Goal: Navigation & Orientation: Find specific page/section

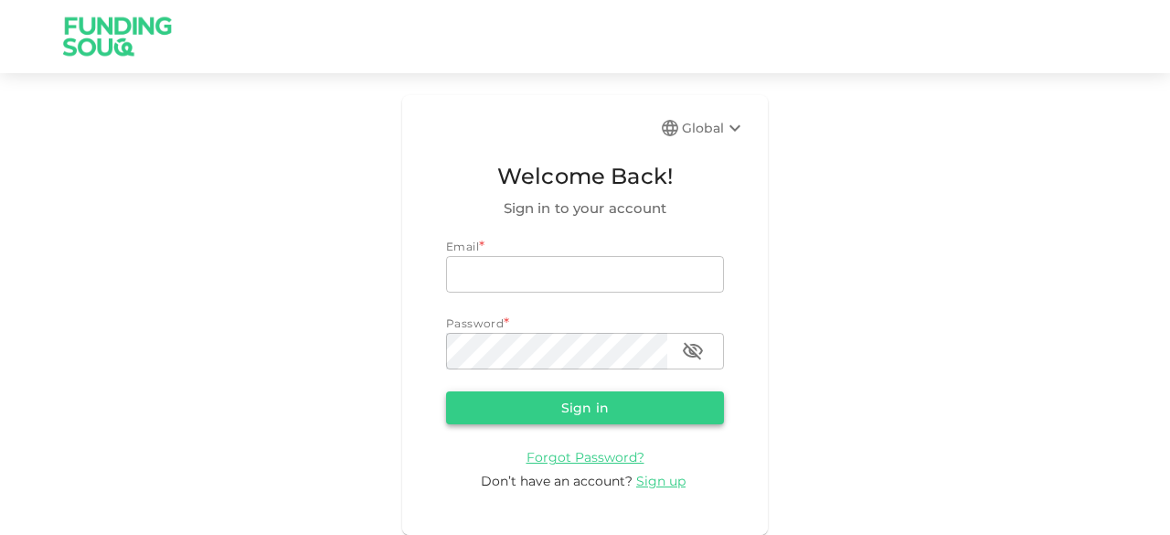
type input "[EMAIL_ADDRESS][DOMAIN_NAME]"
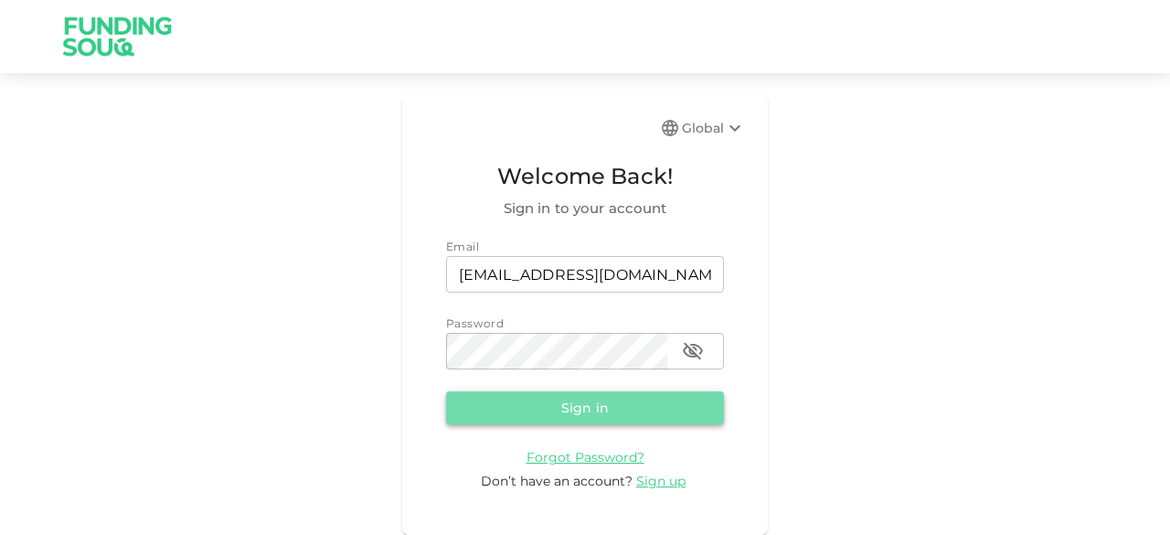
click at [545, 418] on button "Sign in" at bounding box center [585, 407] width 278 height 33
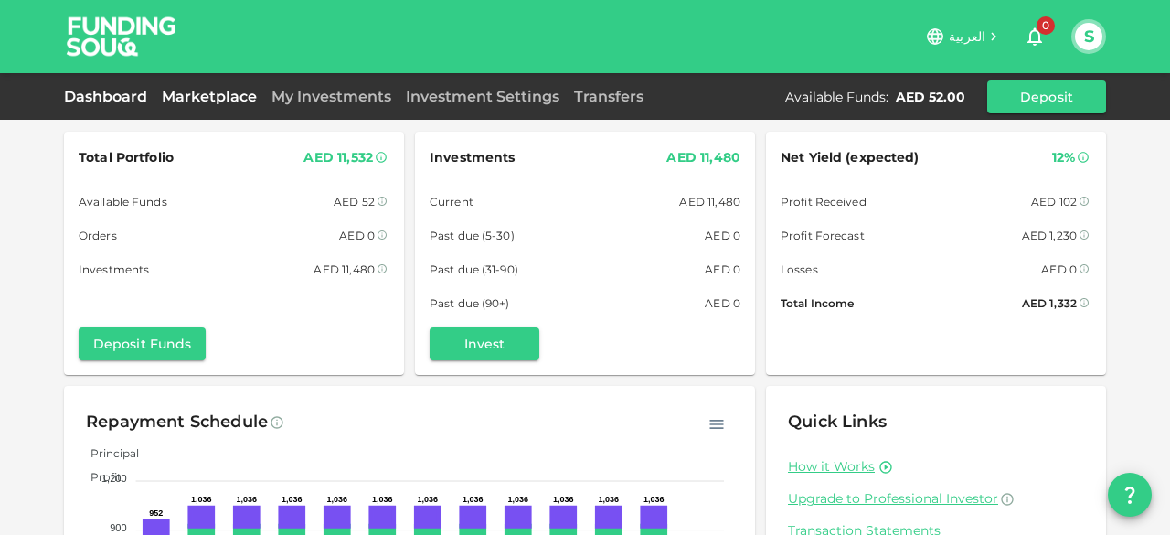
click at [194, 88] on link "Marketplace" at bounding box center [210, 96] width 110 height 17
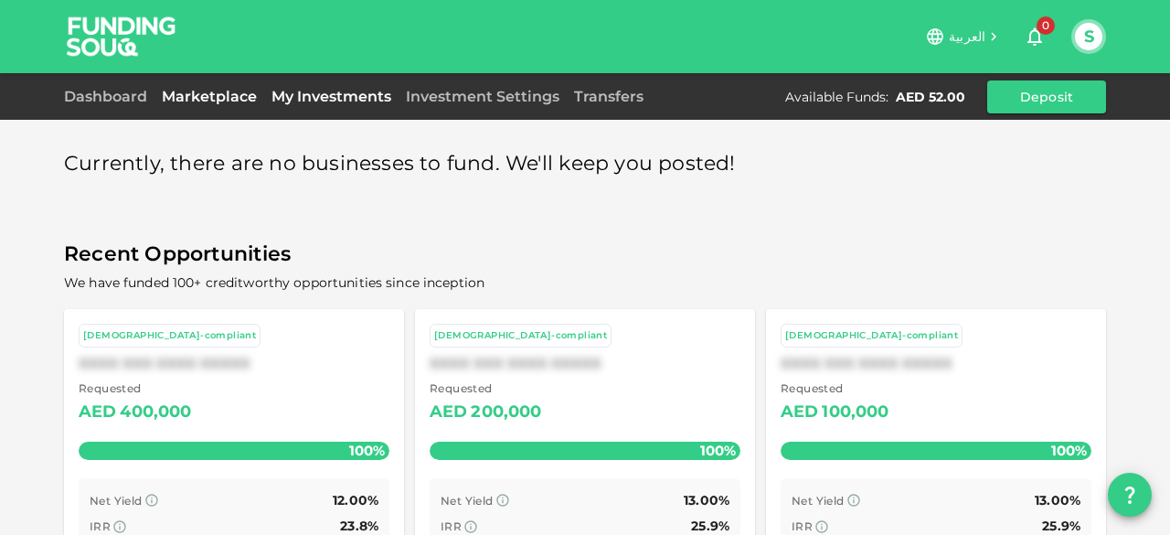
click at [340, 94] on link "My Investments" at bounding box center [331, 96] width 134 height 17
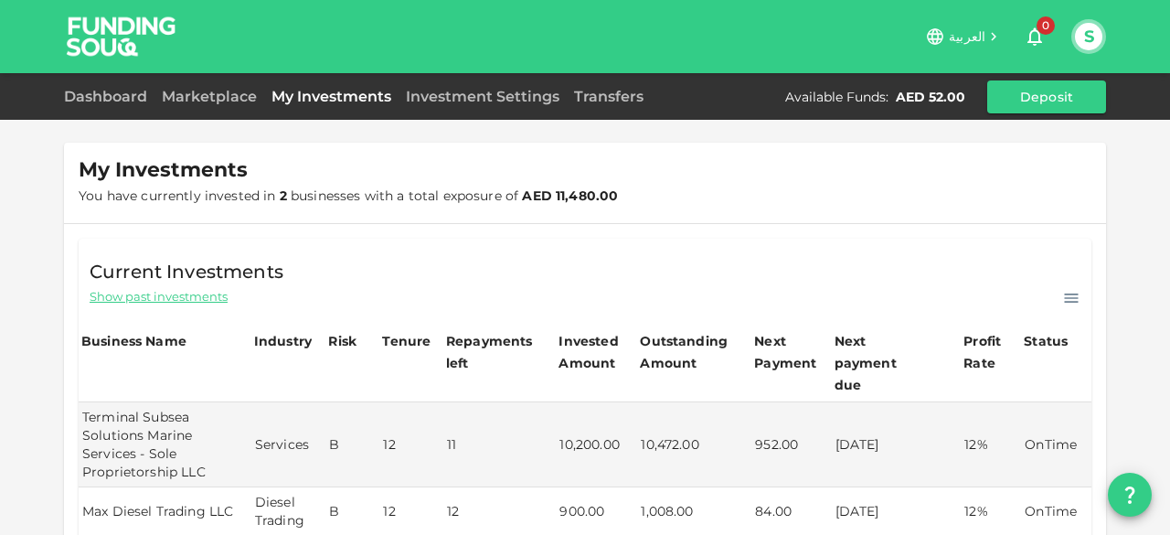
scroll to position [183, 0]
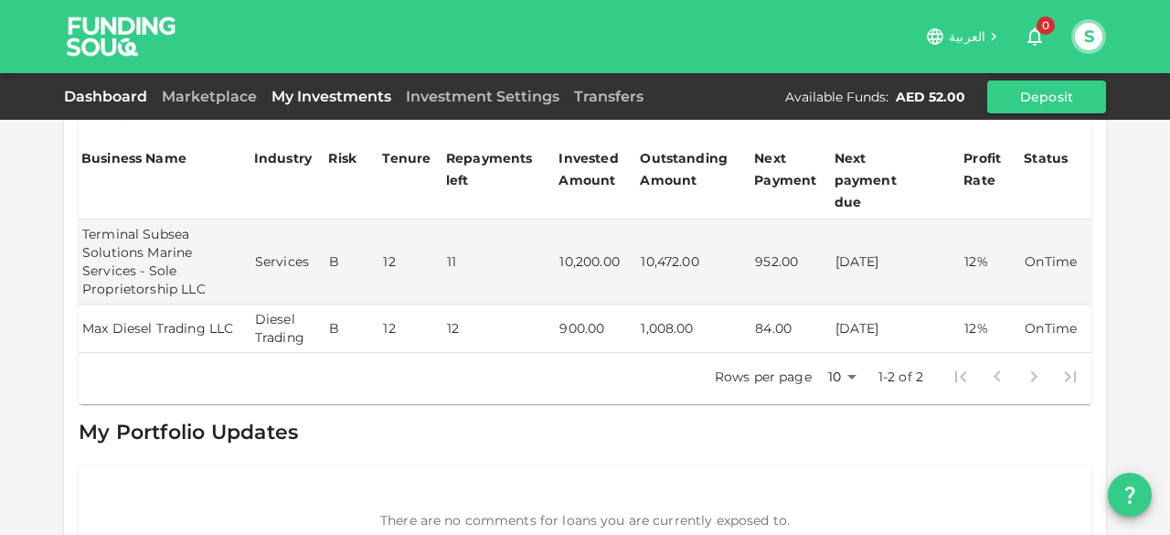
click at [123, 98] on link "Dashboard" at bounding box center [109, 96] width 91 height 17
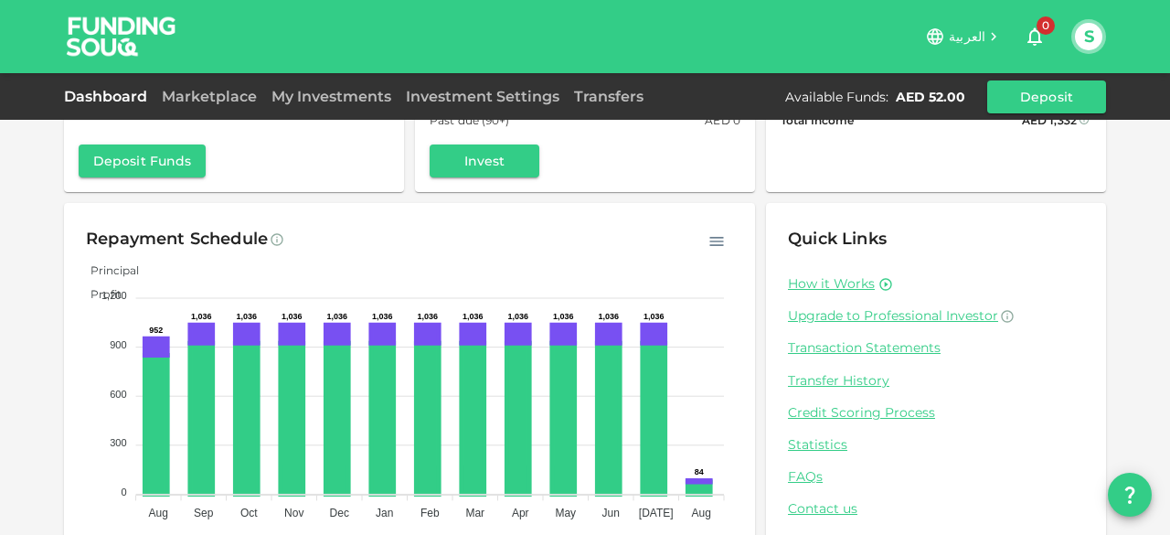
scroll to position [37, 0]
